Goal: Find specific page/section: Find specific page/section

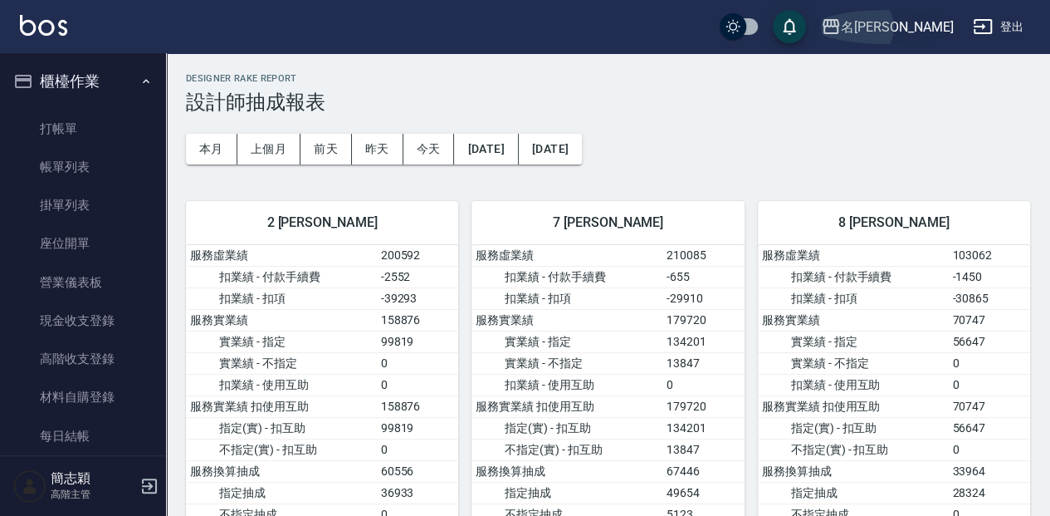
click at [840, 26] on icon "button" at bounding box center [831, 26] width 17 height 15
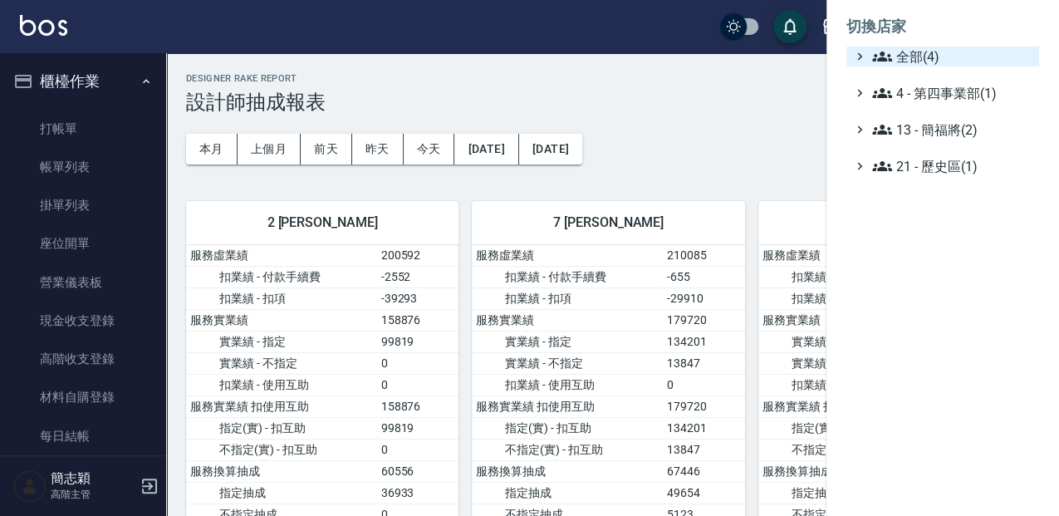
click at [887, 58] on icon at bounding box center [882, 57] width 20 height 20
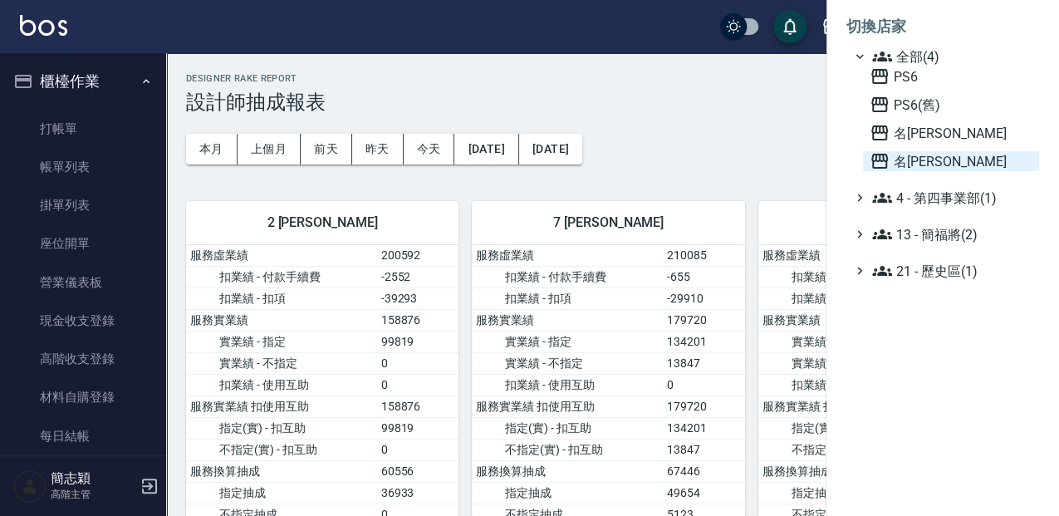
click at [879, 156] on icon at bounding box center [879, 161] width 17 height 15
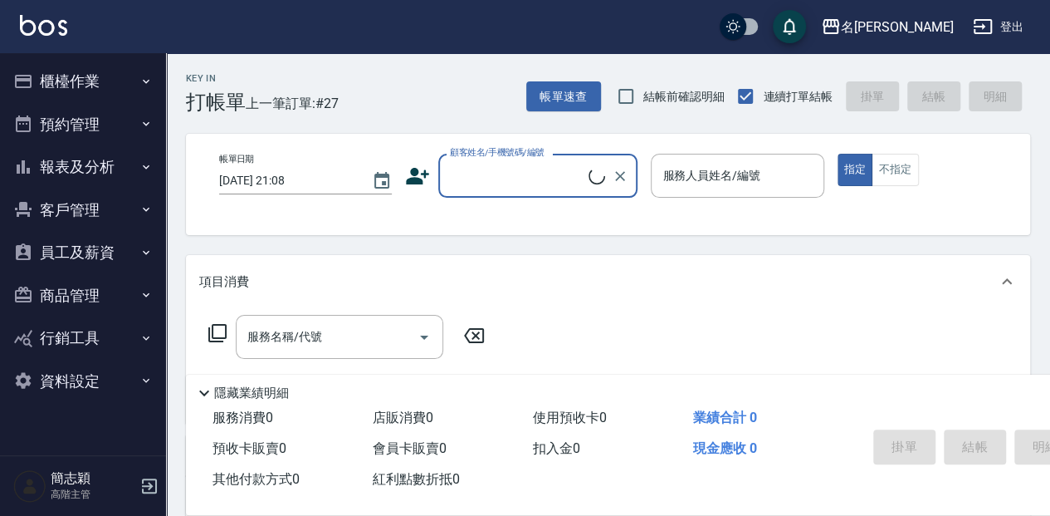
click at [144, 164] on icon "button" at bounding box center [146, 166] width 13 height 13
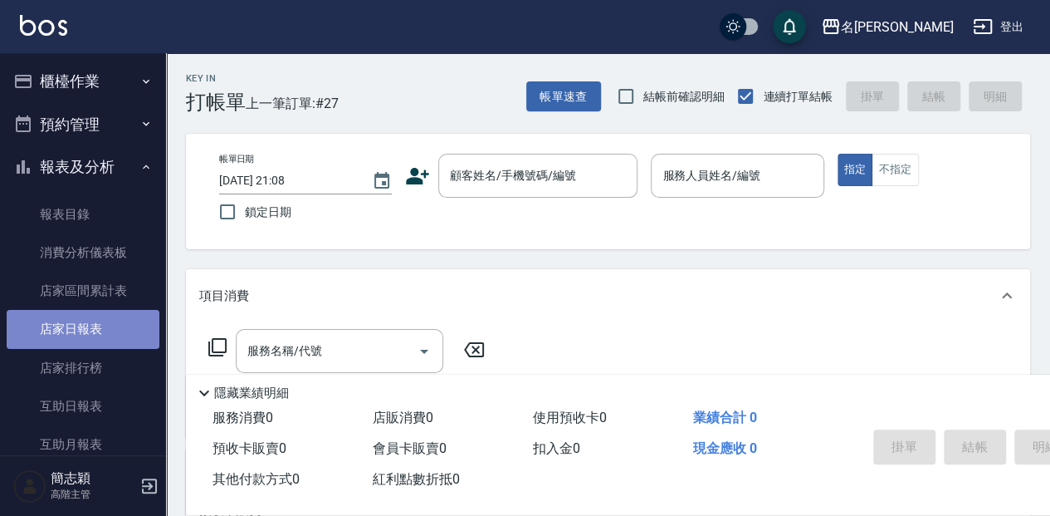
click at [91, 334] on link "店家日報表" at bounding box center [83, 329] width 153 height 38
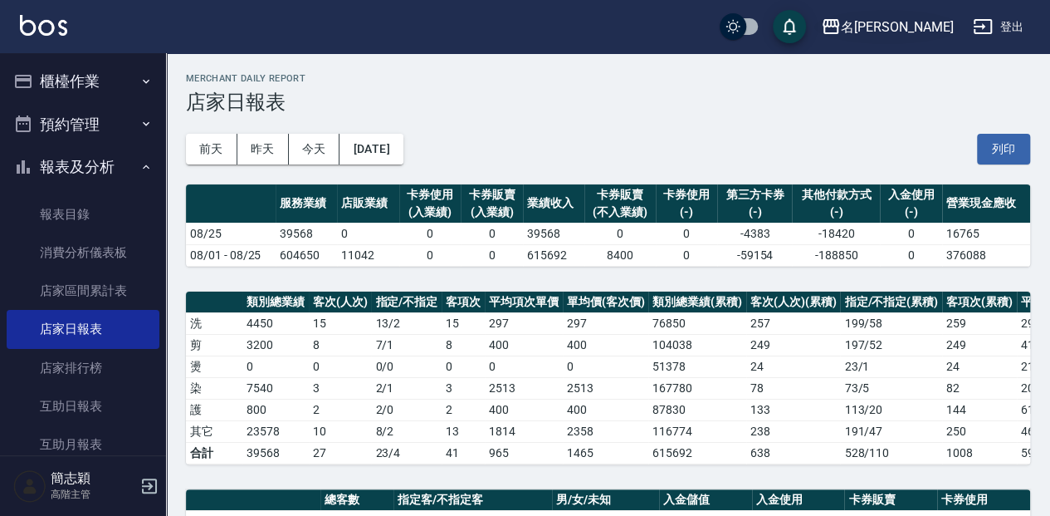
click at [841, 24] on icon "button" at bounding box center [831, 27] width 20 height 20
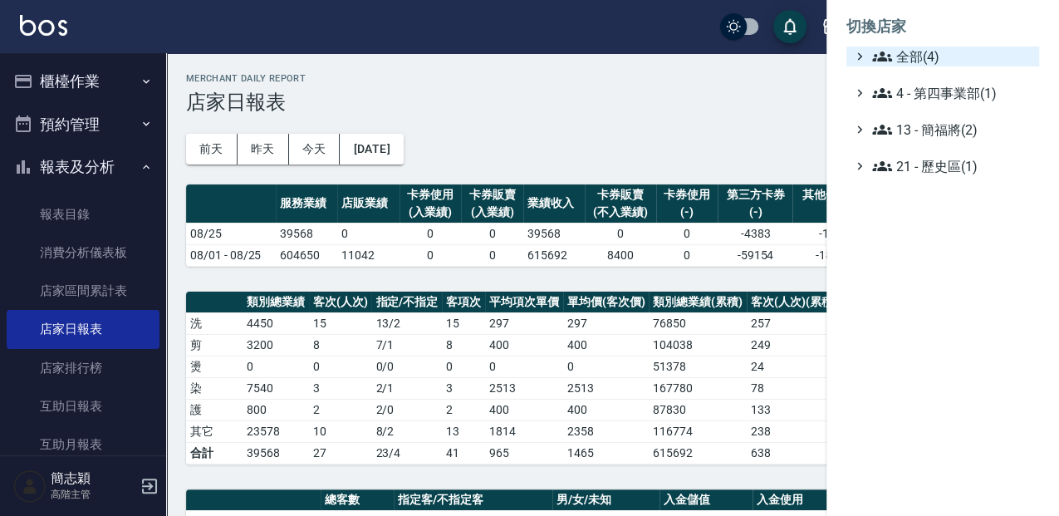
click at [883, 56] on icon at bounding box center [882, 56] width 20 height 10
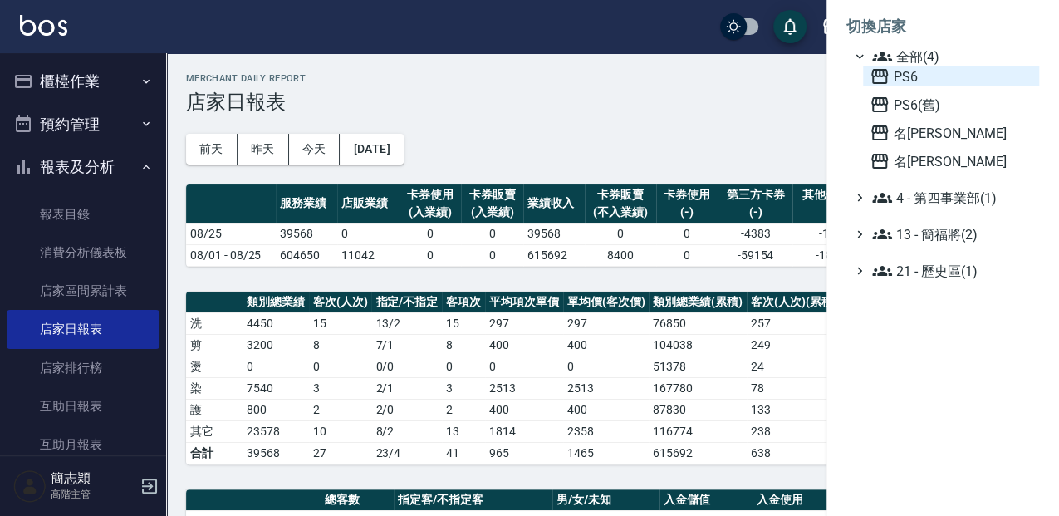
click at [879, 71] on icon at bounding box center [879, 76] width 17 height 15
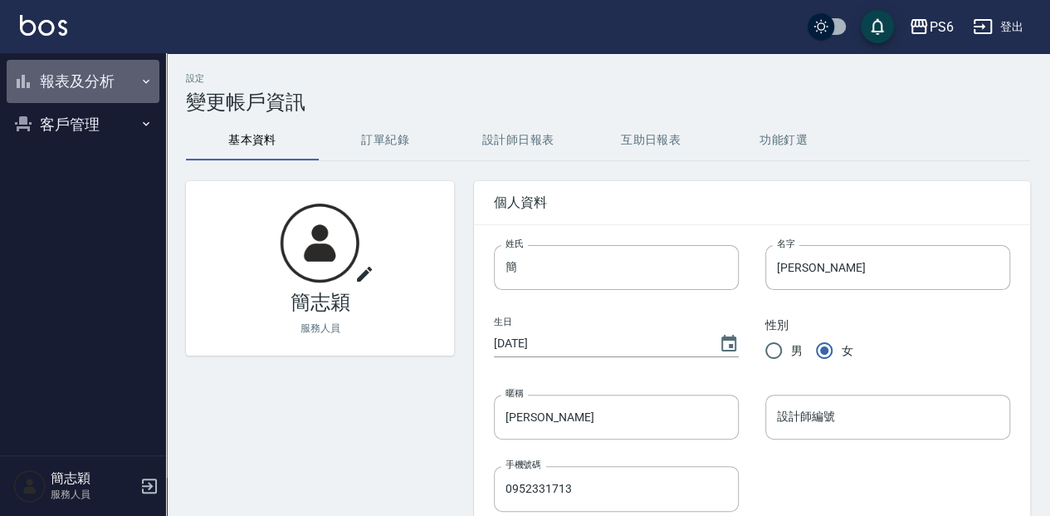
click at [144, 81] on icon "button" at bounding box center [146, 81] width 7 height 4
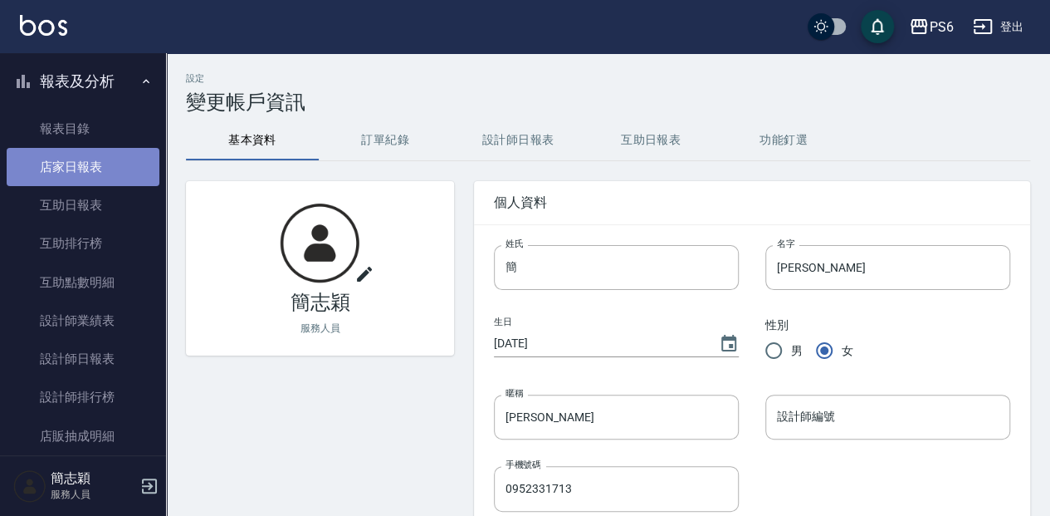
click at [84, 161] on link "店家日報表" at bounding box center [83, 167] width 153 height 38
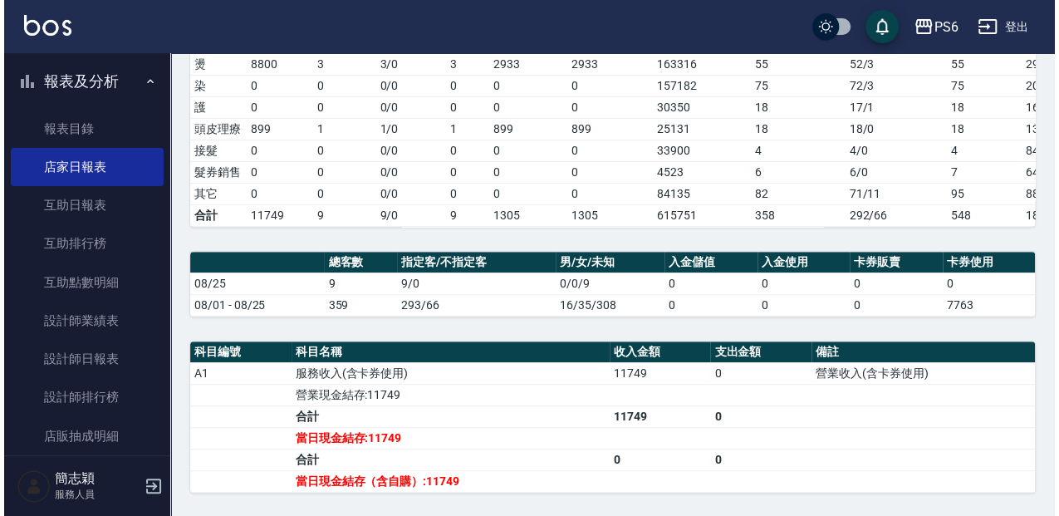
scroll to position [277, 0]
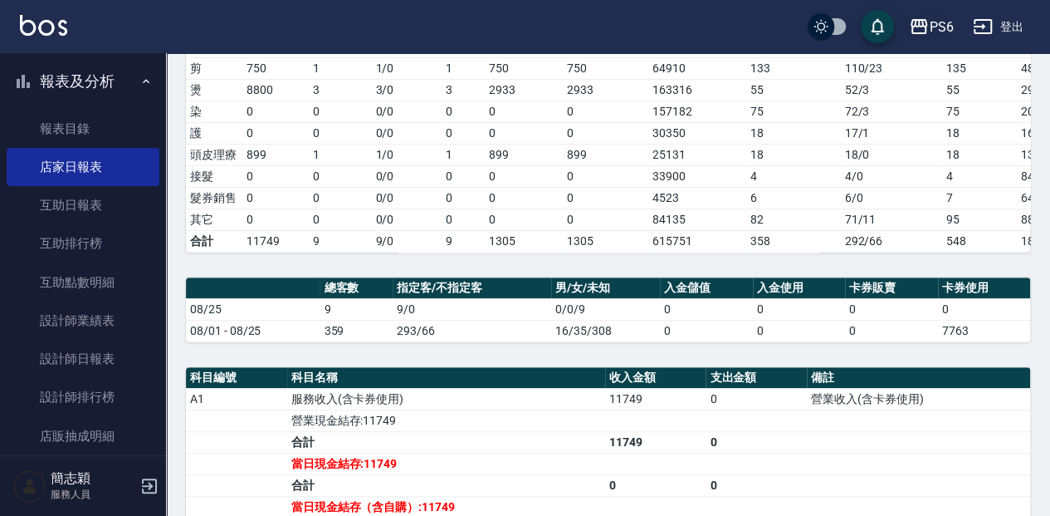
click at [908, 23] on button "PS6" at bounding box center [931, 27] width 57 height 34
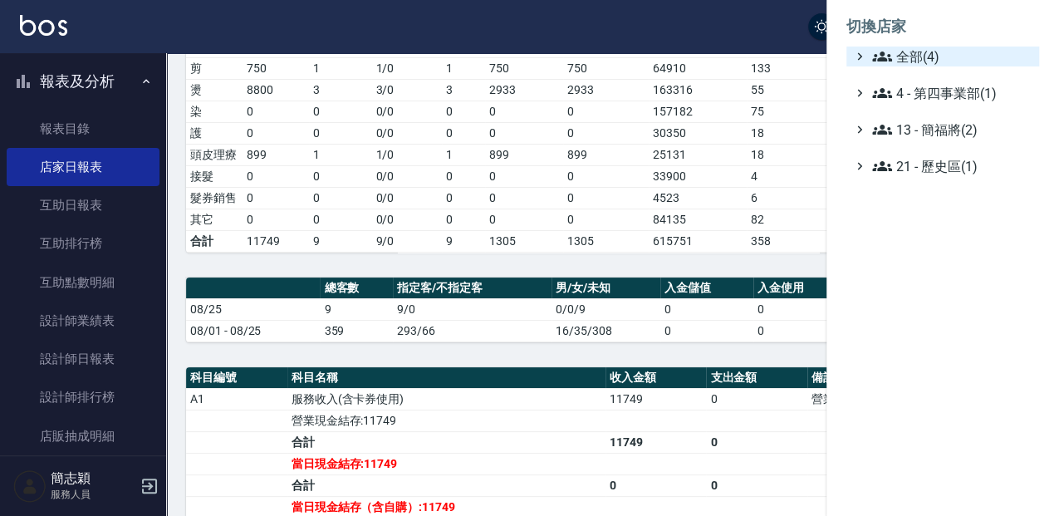
click at [893, 55] on span "全部(4)" at bounding box center [952, 57] width 160 height 20
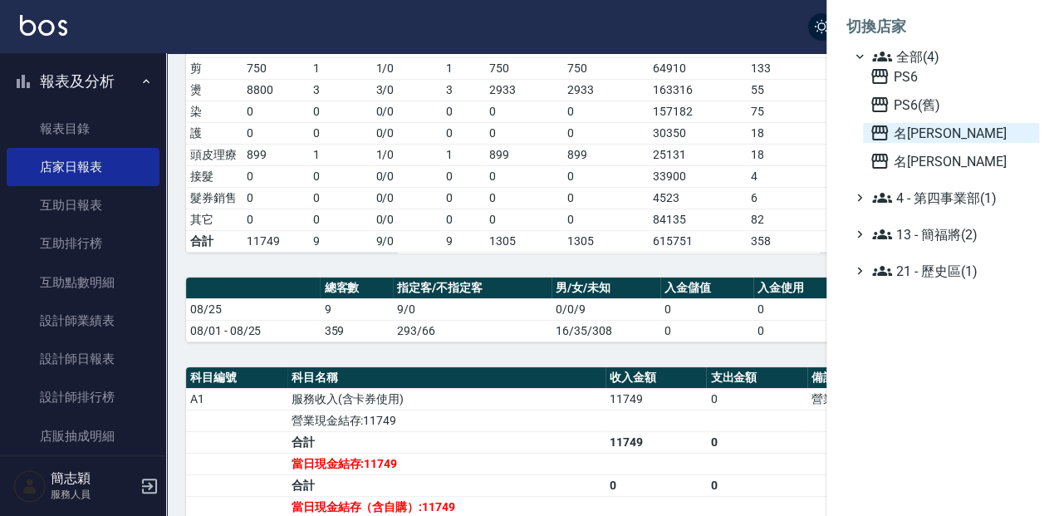
click at [884, 127] on icon at bounding box center [879, 133] width 20 height 20
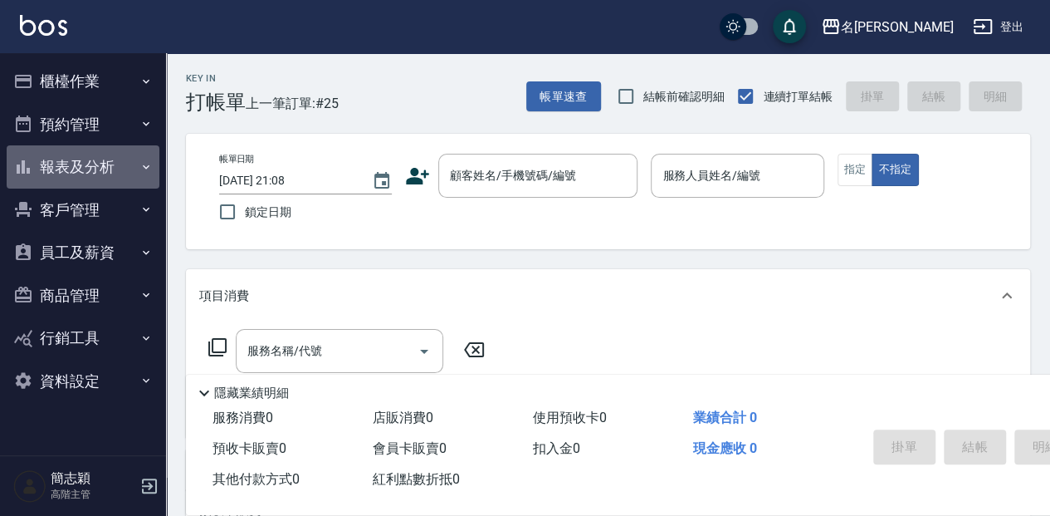
click at [147, 167] on icon "button" at bounding box center [146, 166] width 7 height 4
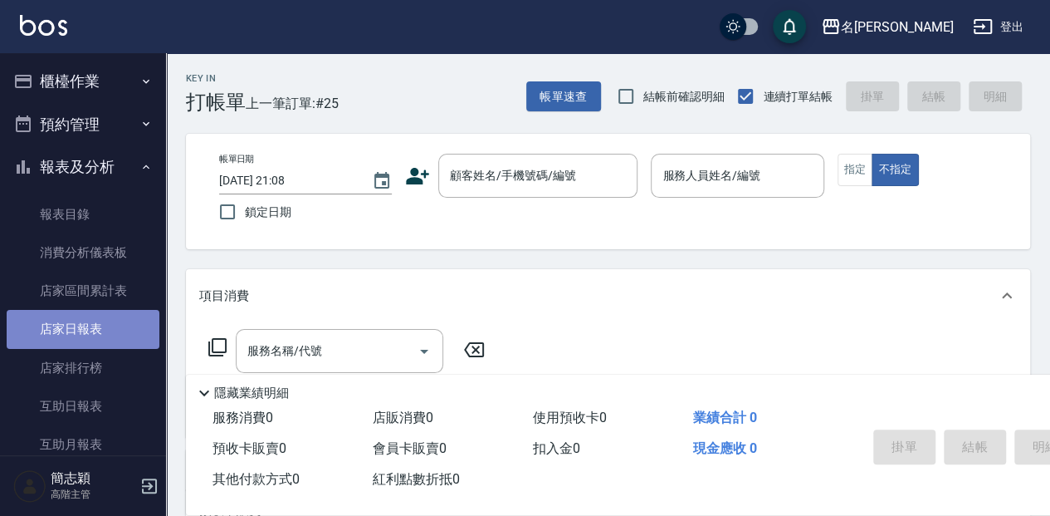
click at [91, 327] on link "店家日報表" at bounding box center [83, 329] width 153 height 38
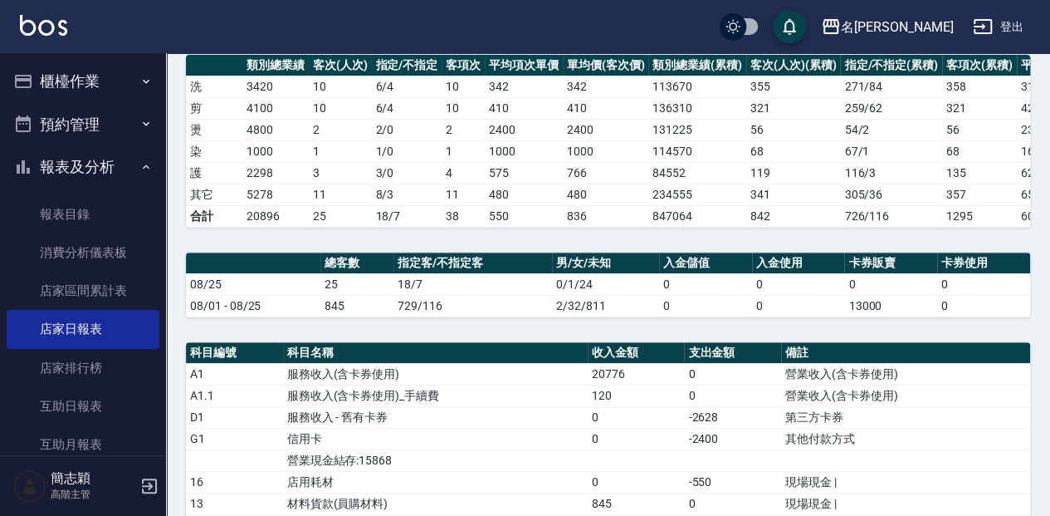
scroll to position [221, 0]
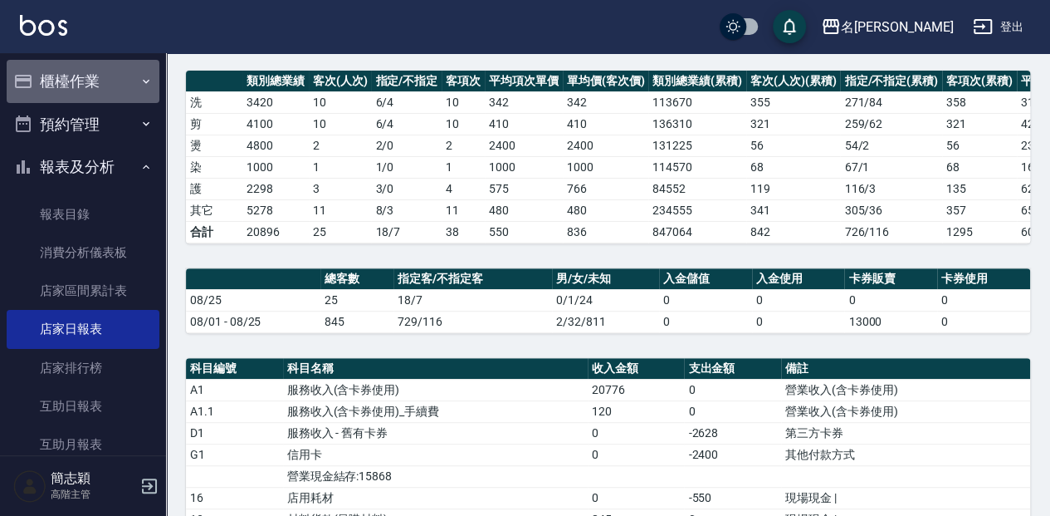
click at [143, 80] on icon "button" at bounding box center [146, 81] width 7 height 4
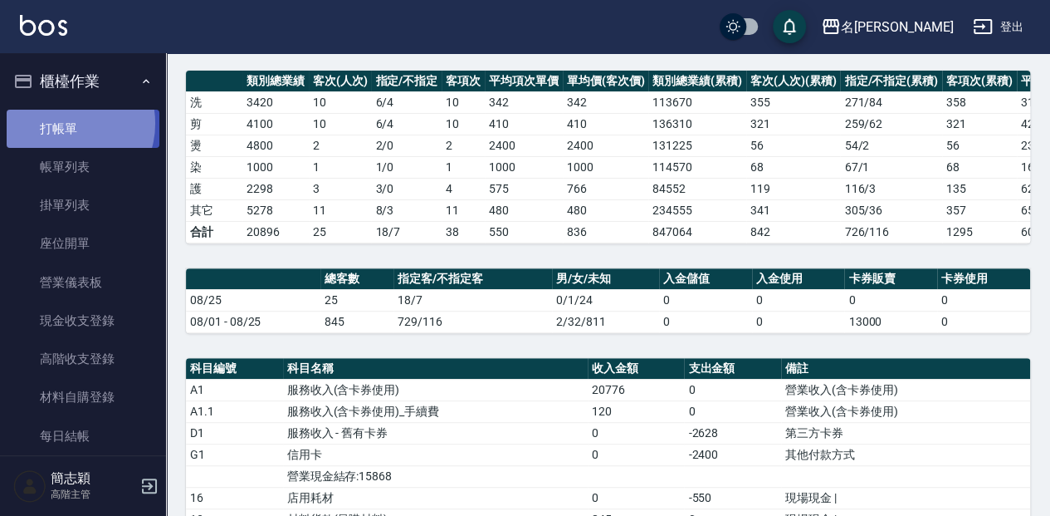
click at [65, 123] on link "打帳單" at bounding box center [83, 129] width 153 height 38
